Goal: Information Seeking & Learning: Learn about a topic

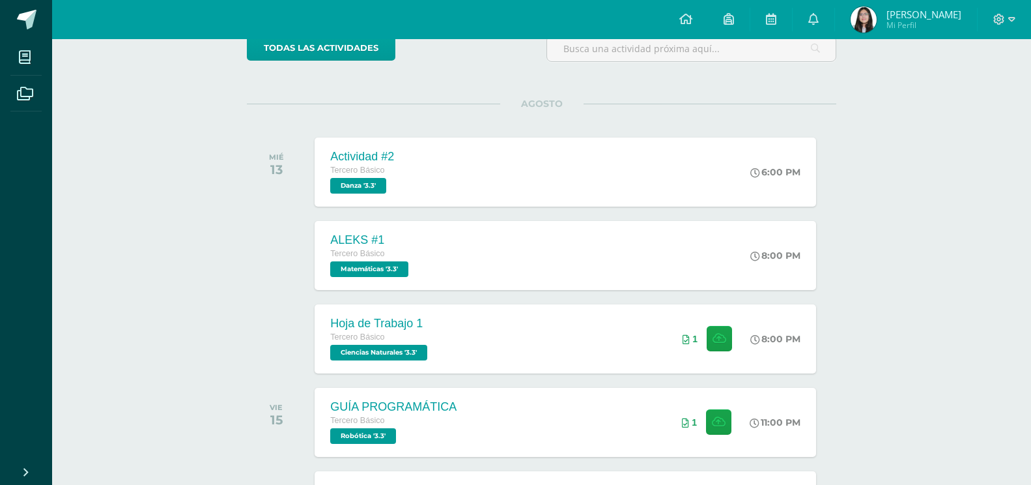
scroll to position [130, 0]
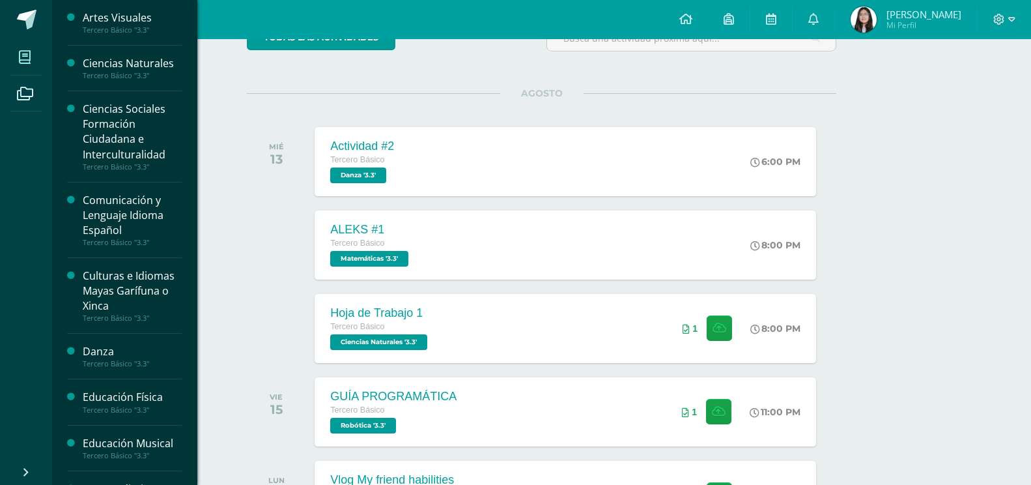
click at [23, 48] on span at bounding box center [24, 56] width 29 height 29
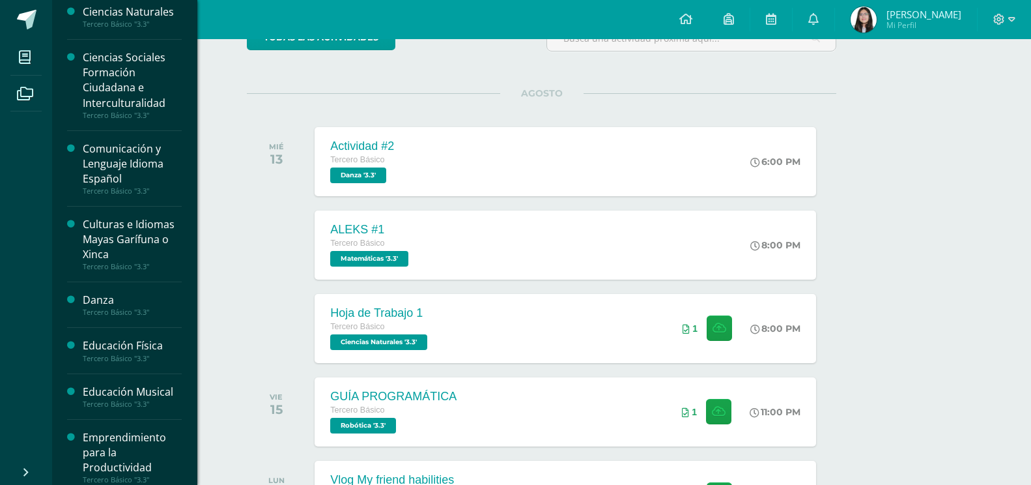
scroll to position [65, 0]
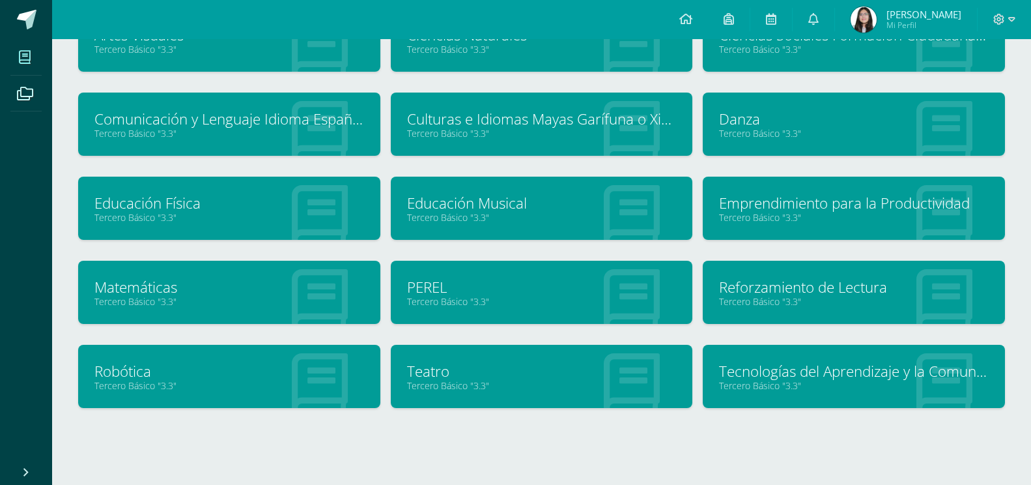
scroll to position [77, 0]
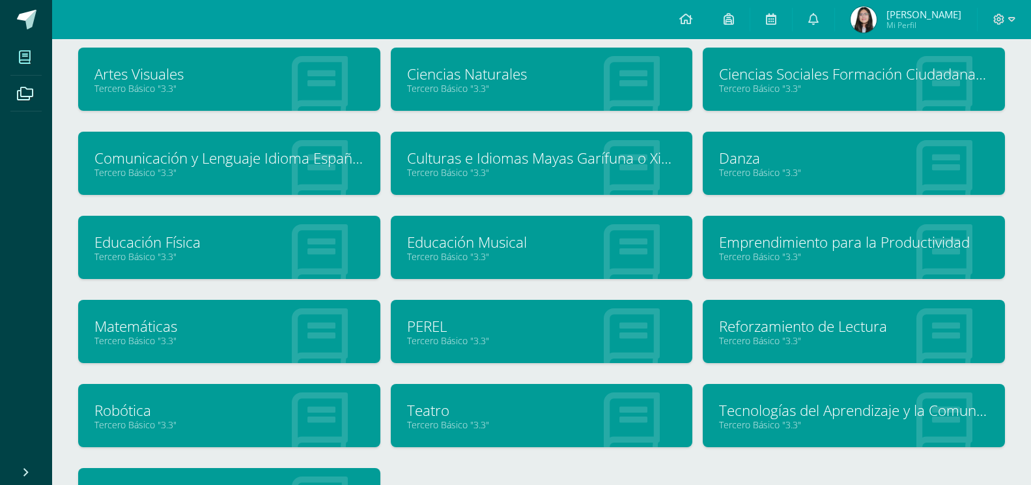
click at [435, 410] on link "Teatro" at bounding box center [542, 410] width 270 height 20
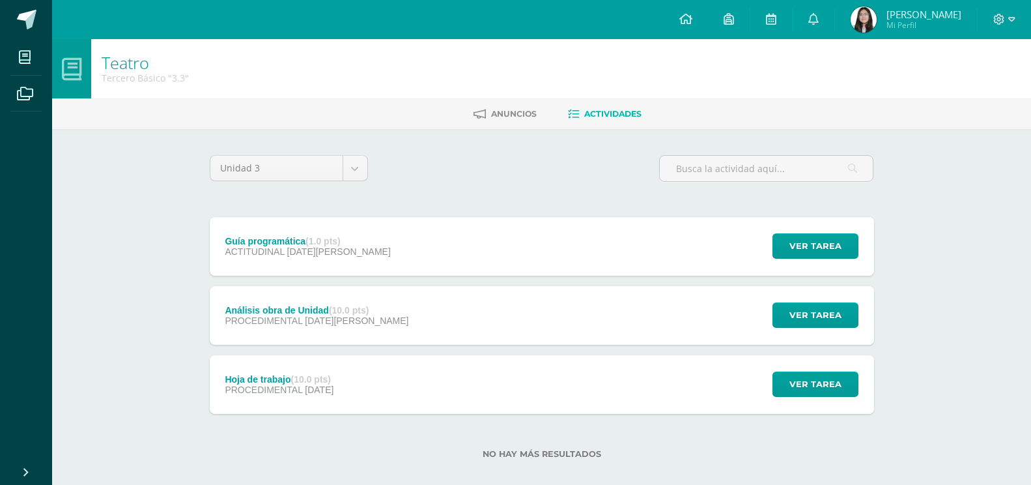
click at [767, 341] on div "Ver tarea" at bounding box center [813, 315] width 121 height 59
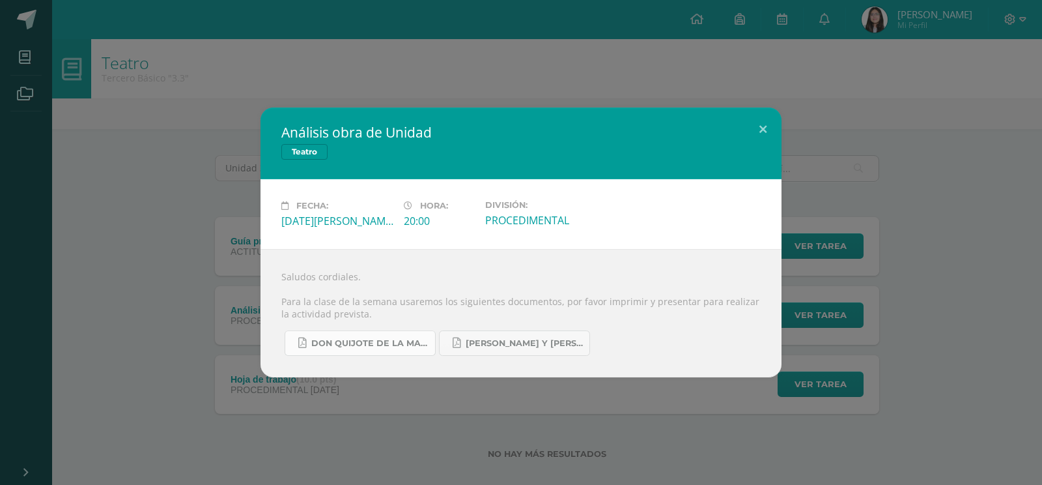
click at [334, 341] on span "Don quijote de la Mancha.pdf" at bounding box center [369, 343] width 117 height 10
click at [493, 336] on link "Romeo y Julieta.pdf" at bounding box center [514, 342] width 151 height 25
